Goal: Navigation & Orientation: Find specific page/section

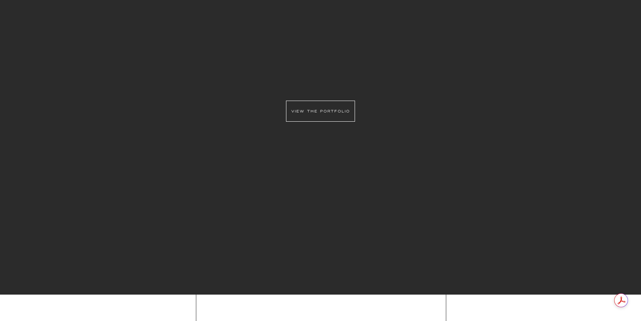
scroll to position [920, 0]
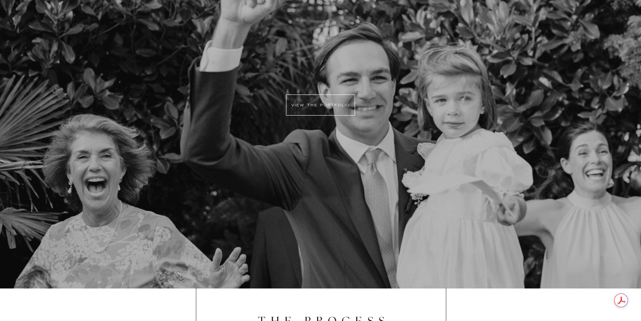
click at [305, 92] on div at bounding box center [320, 123] width 641 height 337
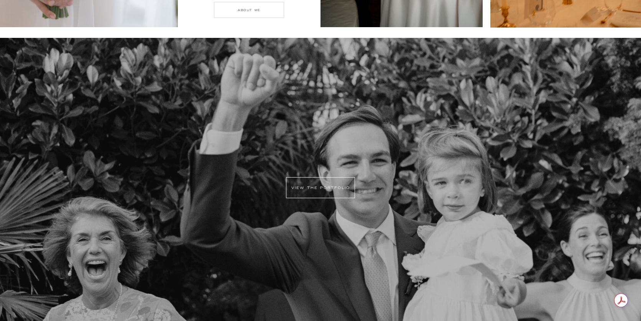
scroll to position [0, 0]
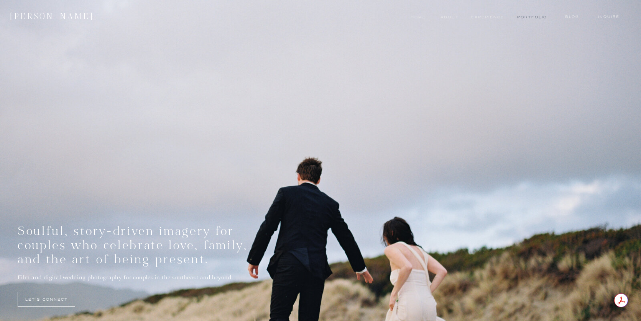
click at [534, 17] on nav "Portfolio" at bounding box center [531, 17] width 29 height 6
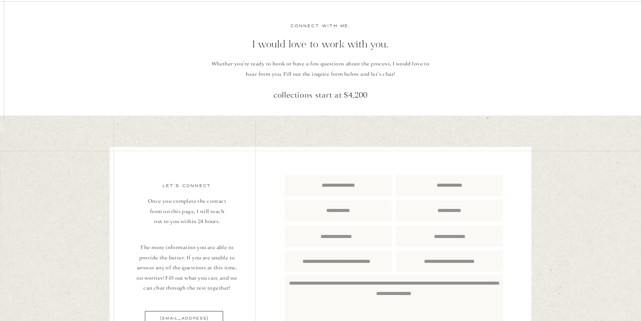
scroll to position [3279, 0]
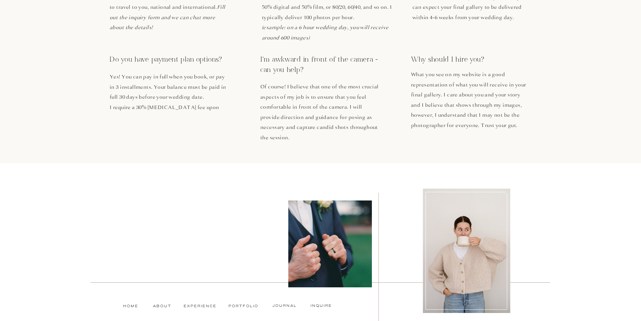
scroll to position [2112, 0]
